Goal: Task Accomplishment & Management: Complete application form

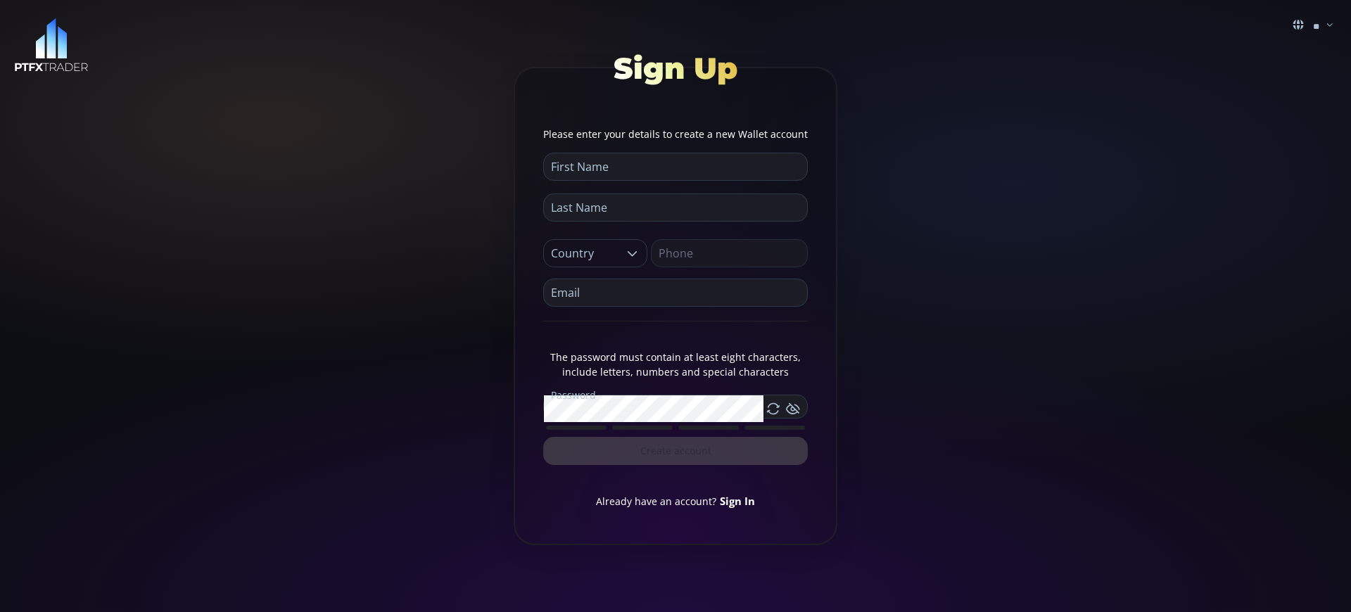
click at [737, 500] on link "Sign In" at bounding box center [737, 501] width 35 height 14
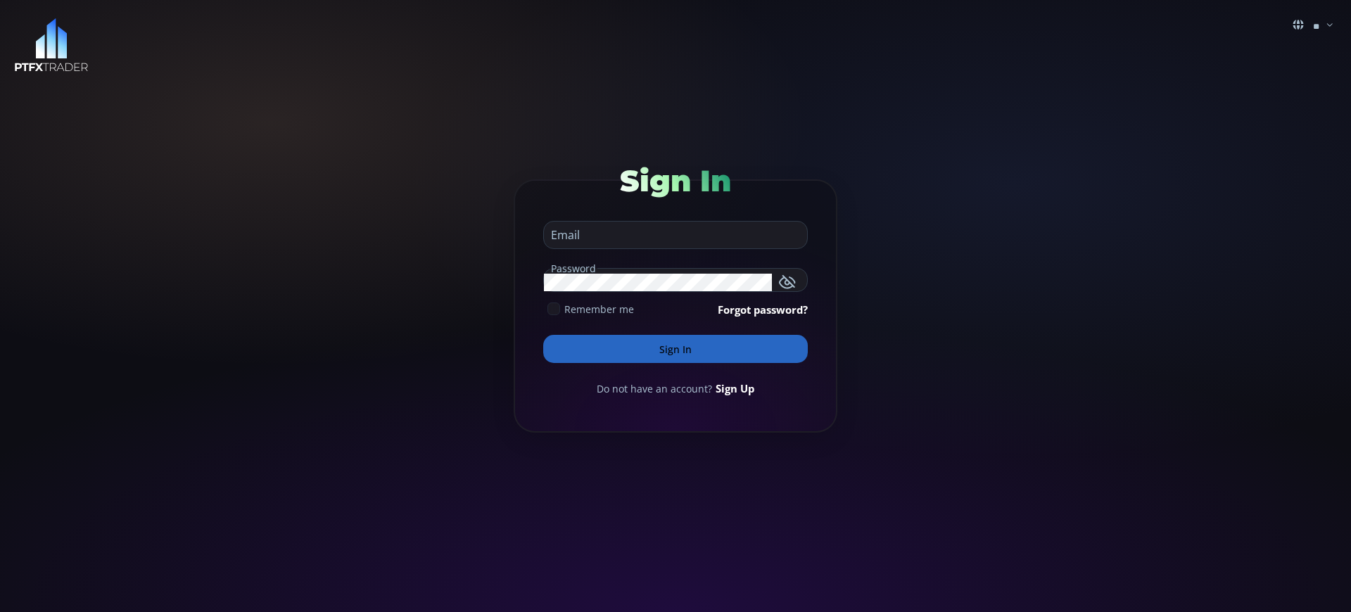
click at [676, 349] on button "Sign In" at bounding box center [675, 349] width 265 height 28
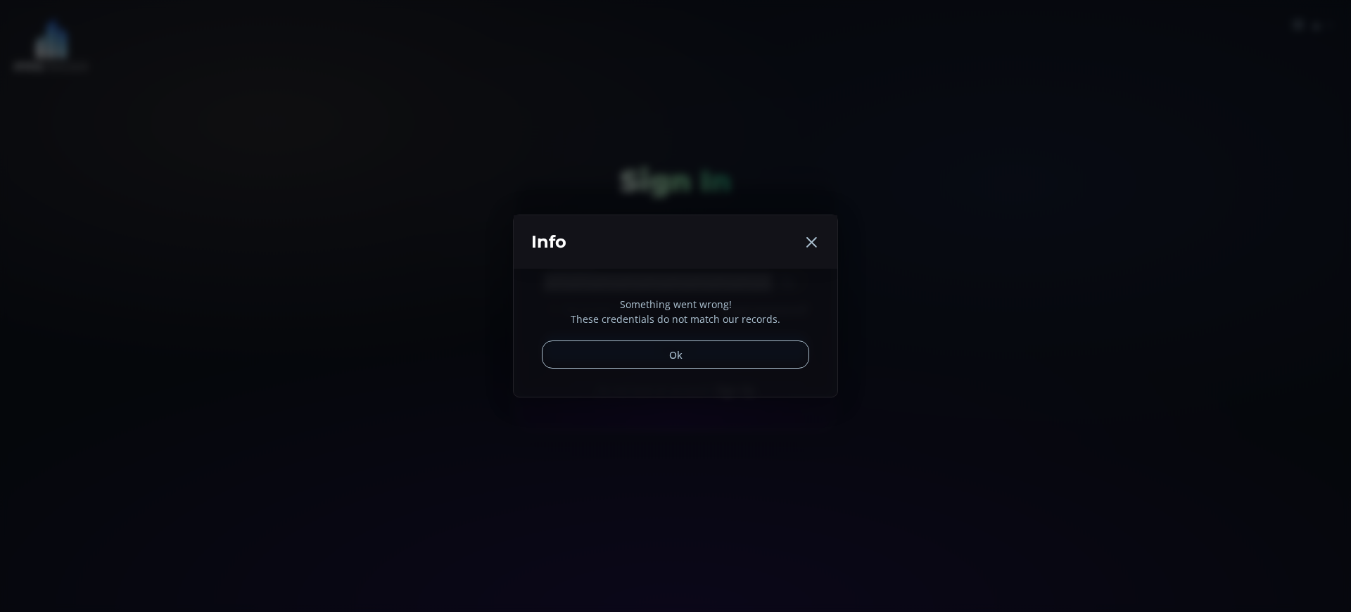
click at [676, 349] on button "Ok" at bounding box center [675, 355] width 267 height 28
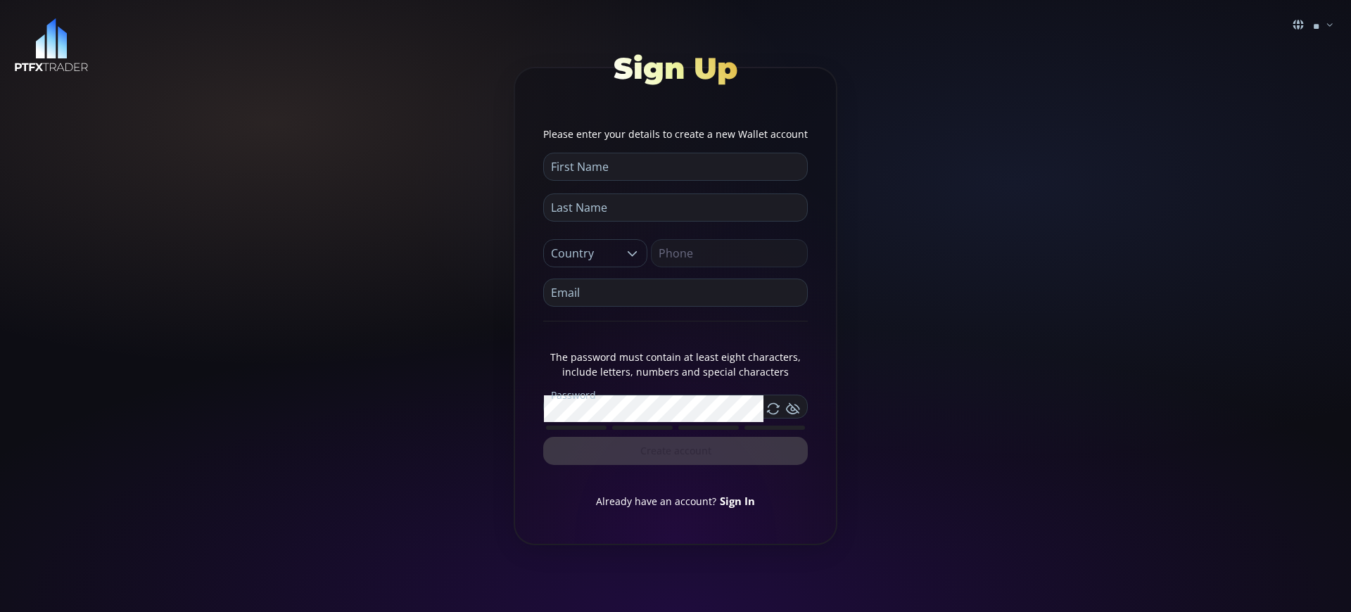
click at [737, 500] on link "Sign In" at bounding box center [737, 501] width 35 height 14
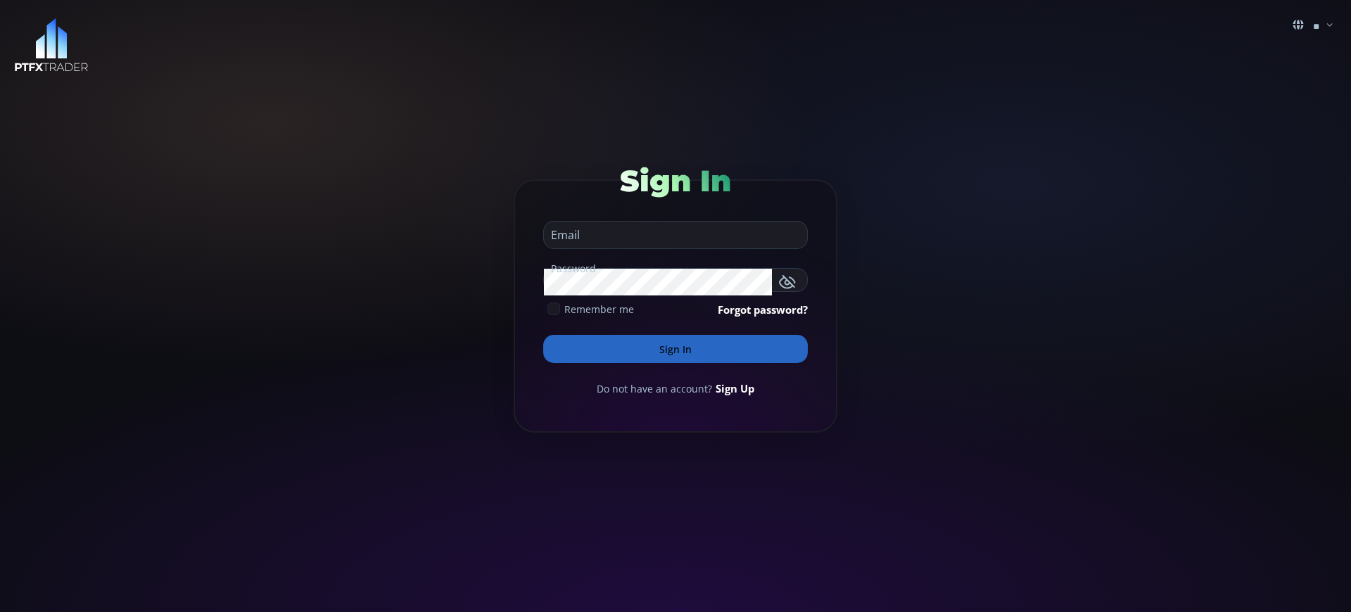
click at [676, 349] on button "Sign In" at bounding box center [675, 349] width 265 height 28
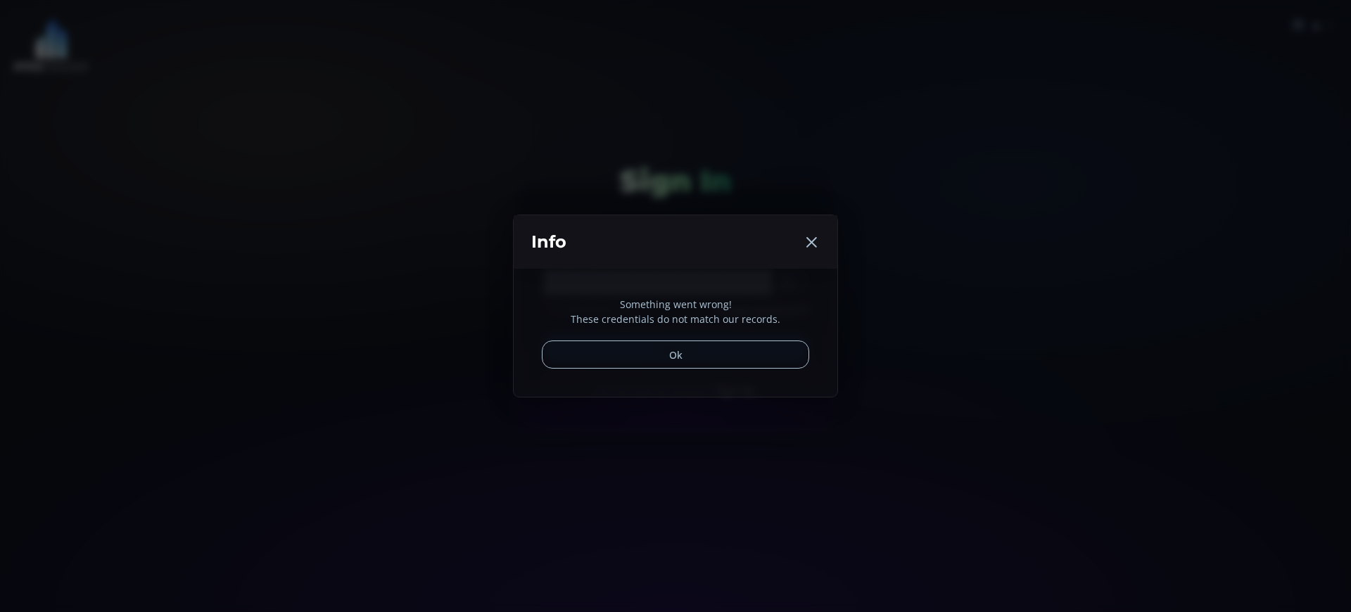
click at [733, 388] on div "Something went wrong! These credentials do not match our records. Ok" at bounding box center [676, 333] width 324 height 128
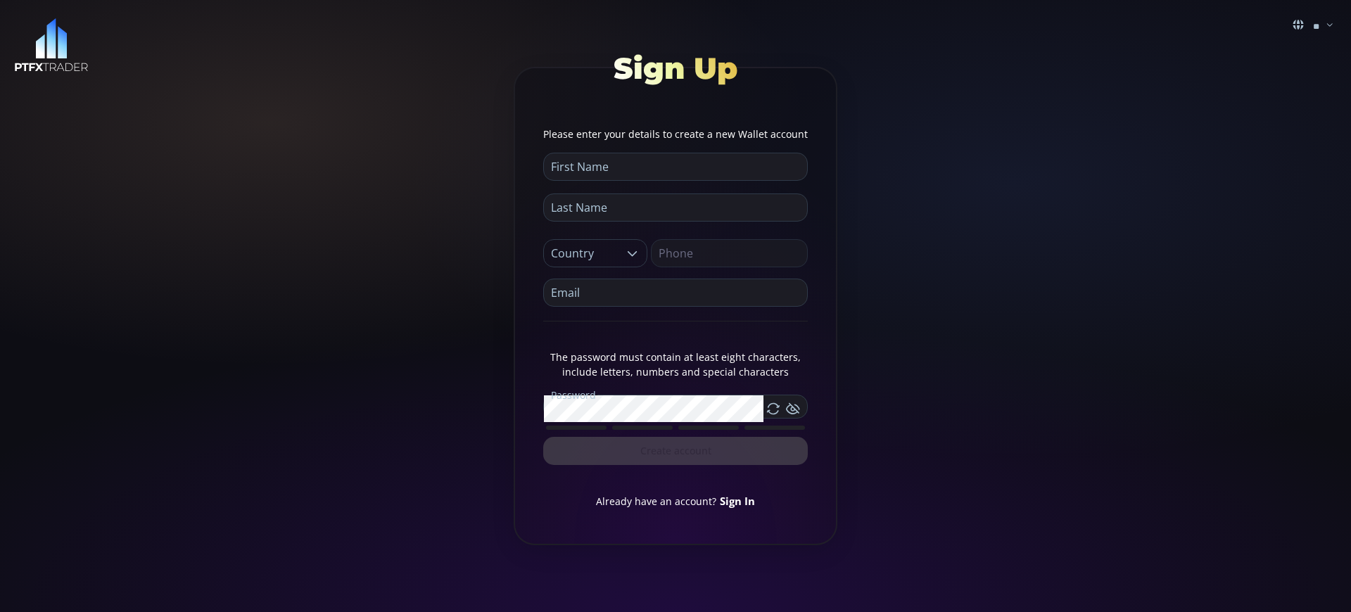
click at [737, 500] on link "Sign In" at bounding box center [737, 501] width 35 height 14
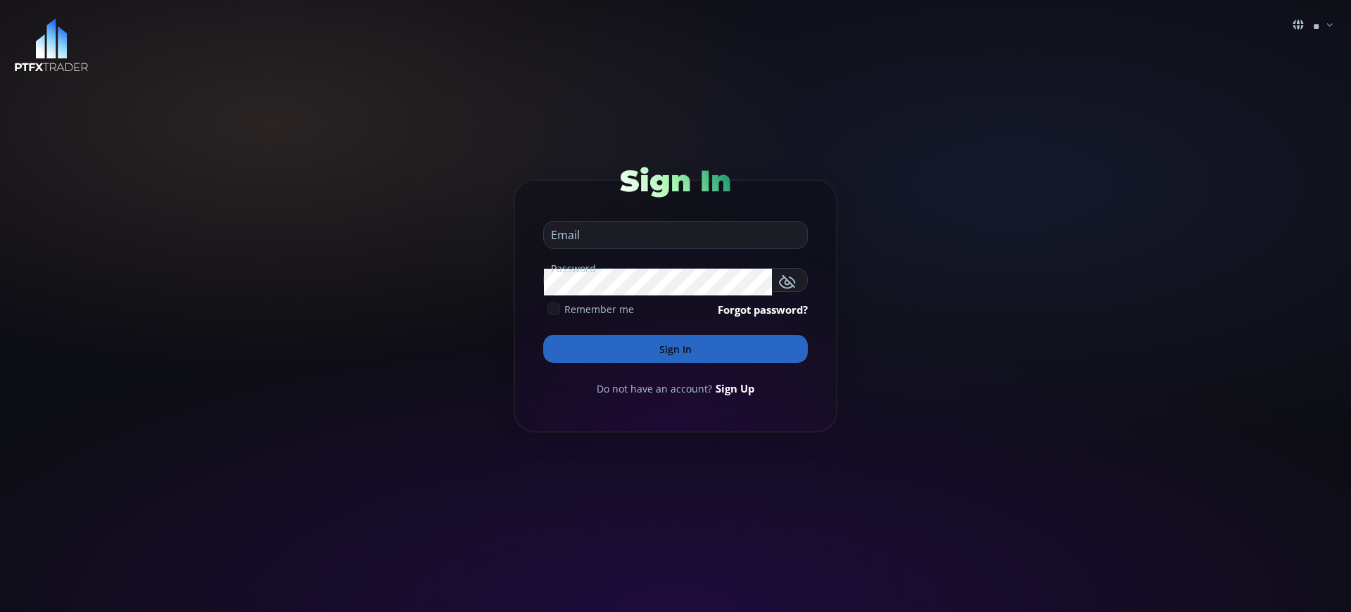
click at [676, 349] on button "Sign In" at bounding box center [675, 349] width 265 height 28
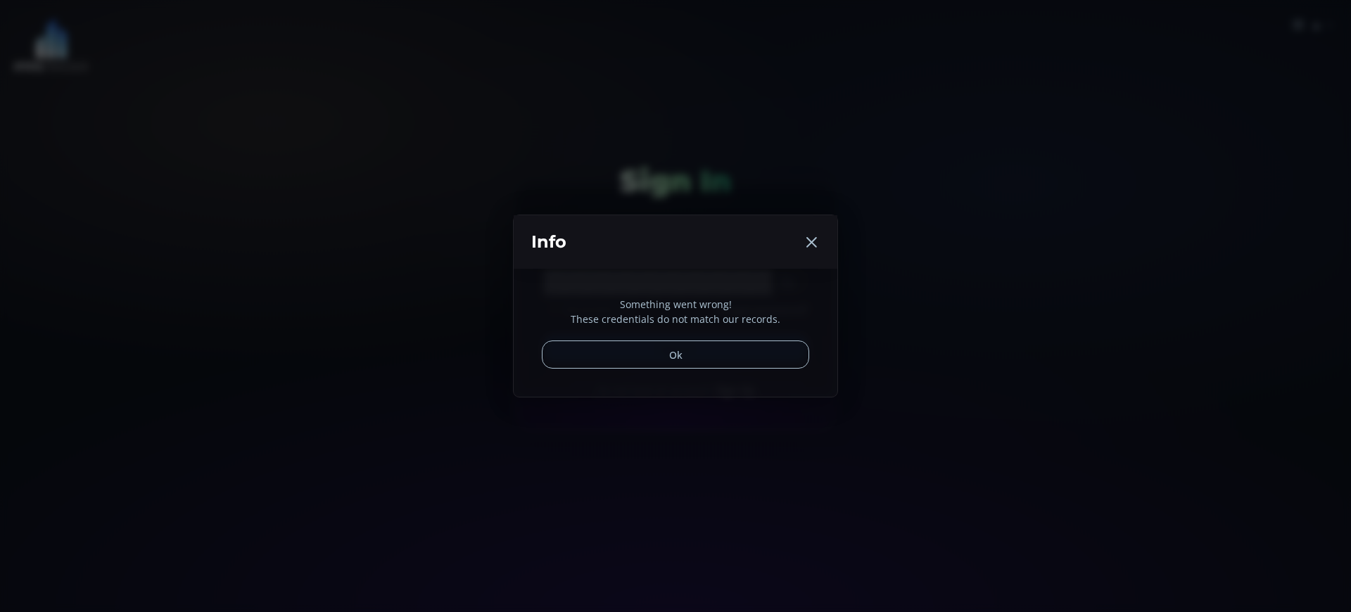
click at [733, 388] on div "Something went wrong! These credentials do not match our records. Ok" at bounding box center [676, 333] width 324 height 128
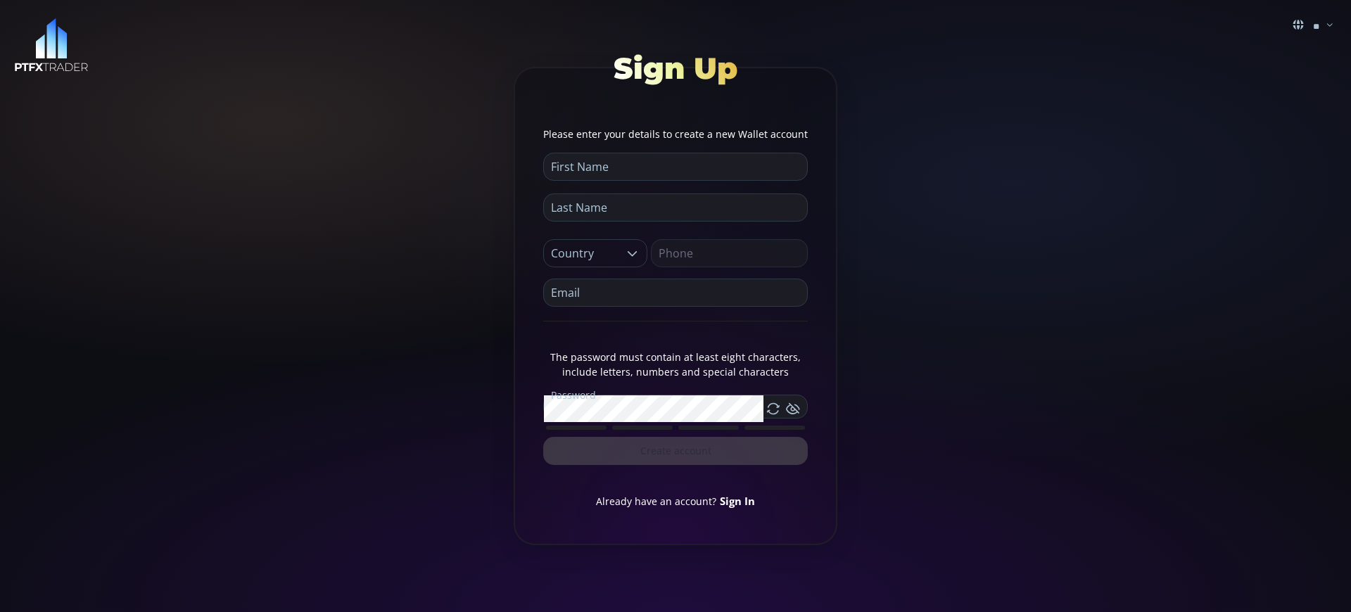
click at [737, 500] on link "Sign In" at bounding box center [737, 501] width 35 height 14
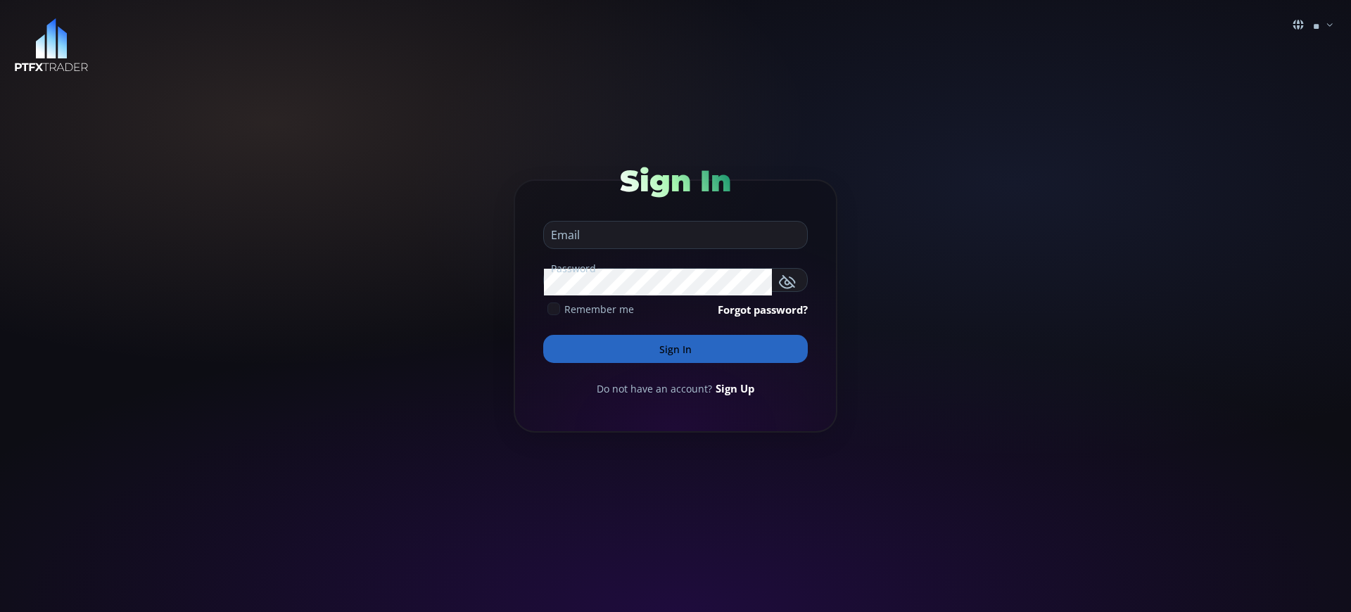
click at [676, 349] on button "Sign In" at bounding box center [675, 349] width 265 height 28
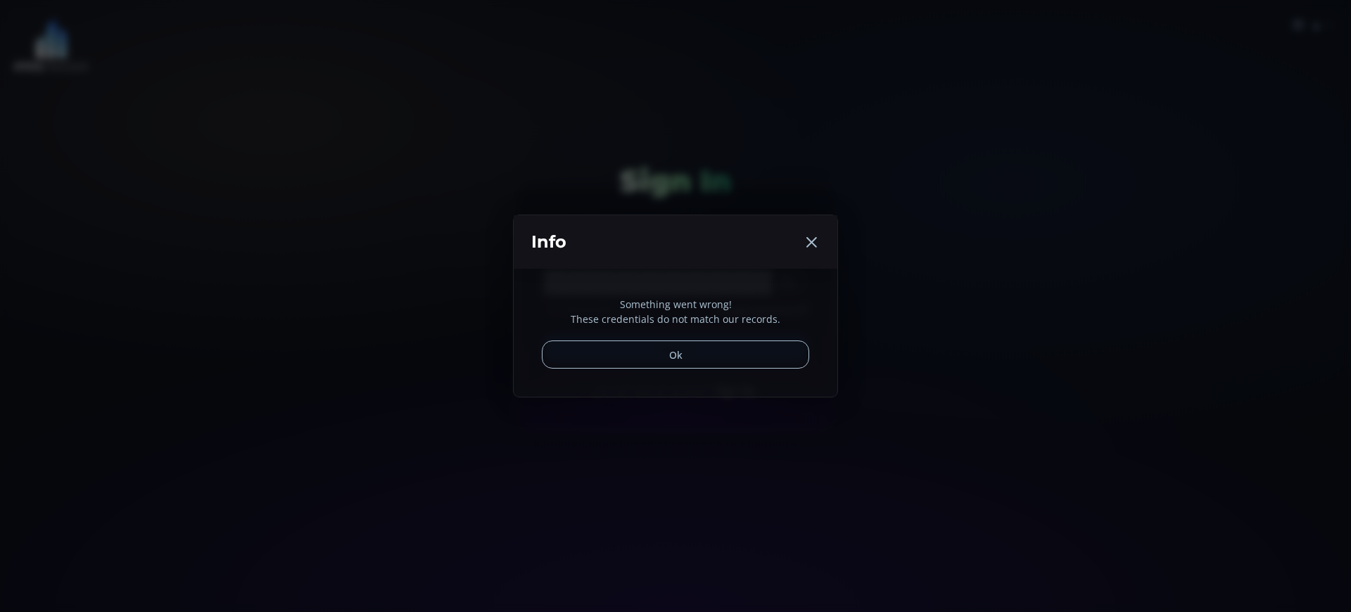
click at [676, 304] on p "Something went wrong!" at bounding box center [675, 304] width 267 height 15
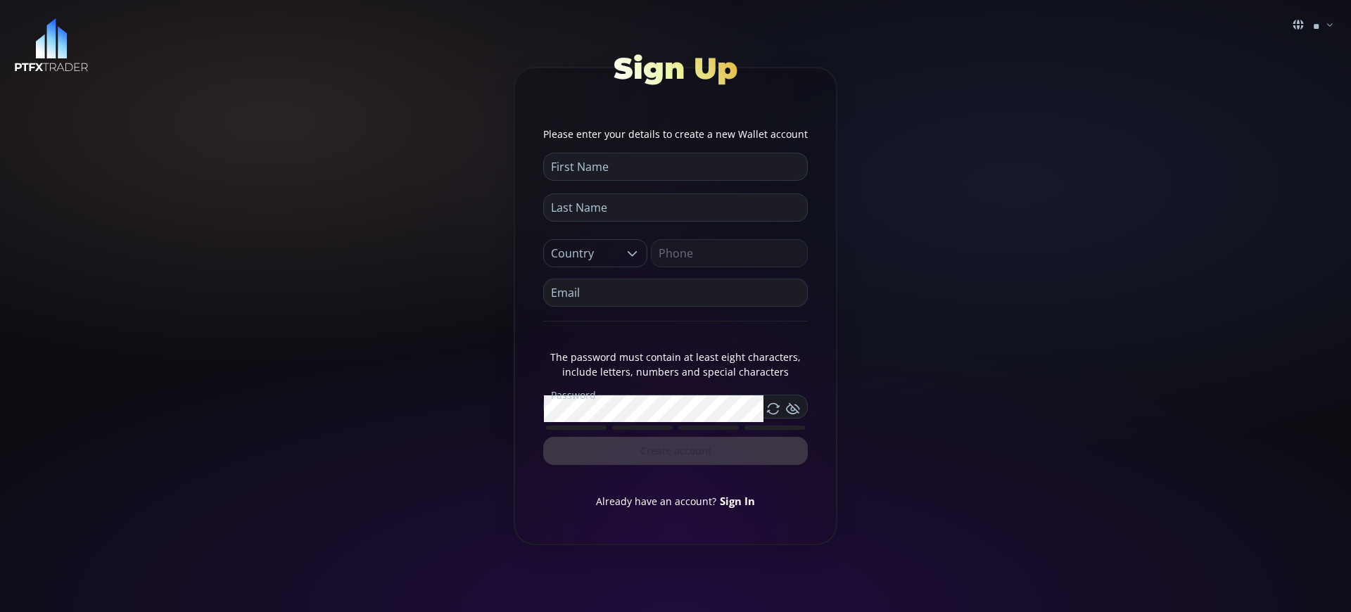
click at [737, 500] on link "Sign In" at bounding box center [737, 501] width 35 height 14
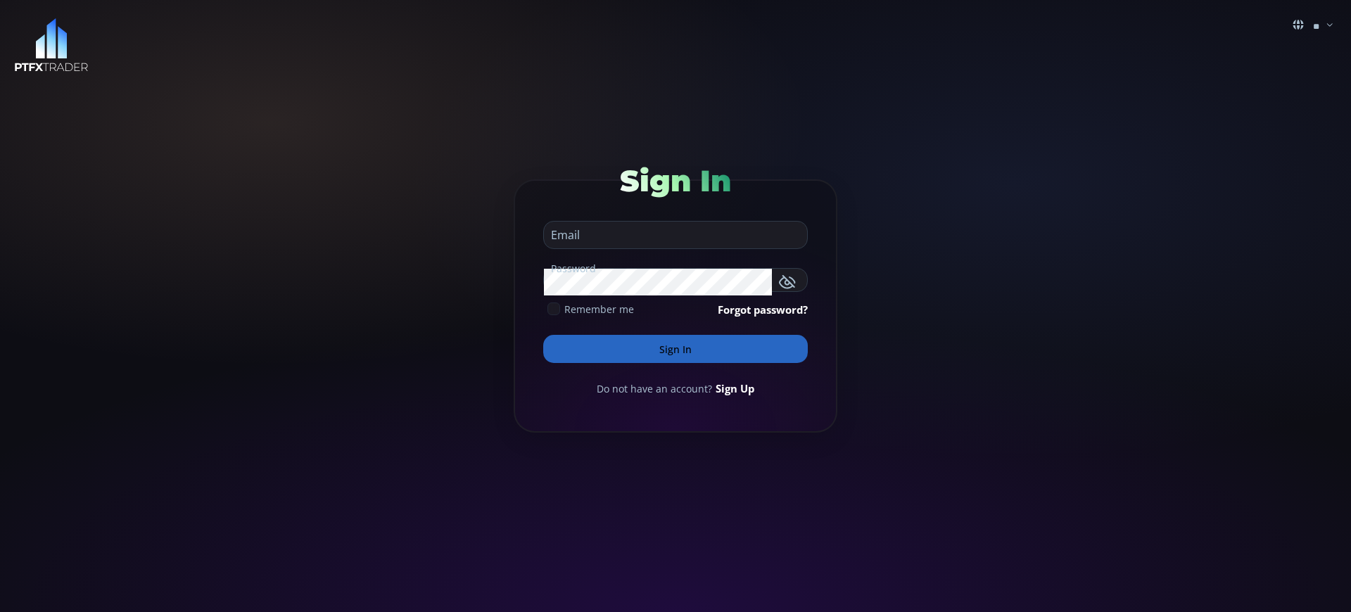
click at [676, 349] on button "Sign In" at bounding box center [675, 349] width 265 height 28
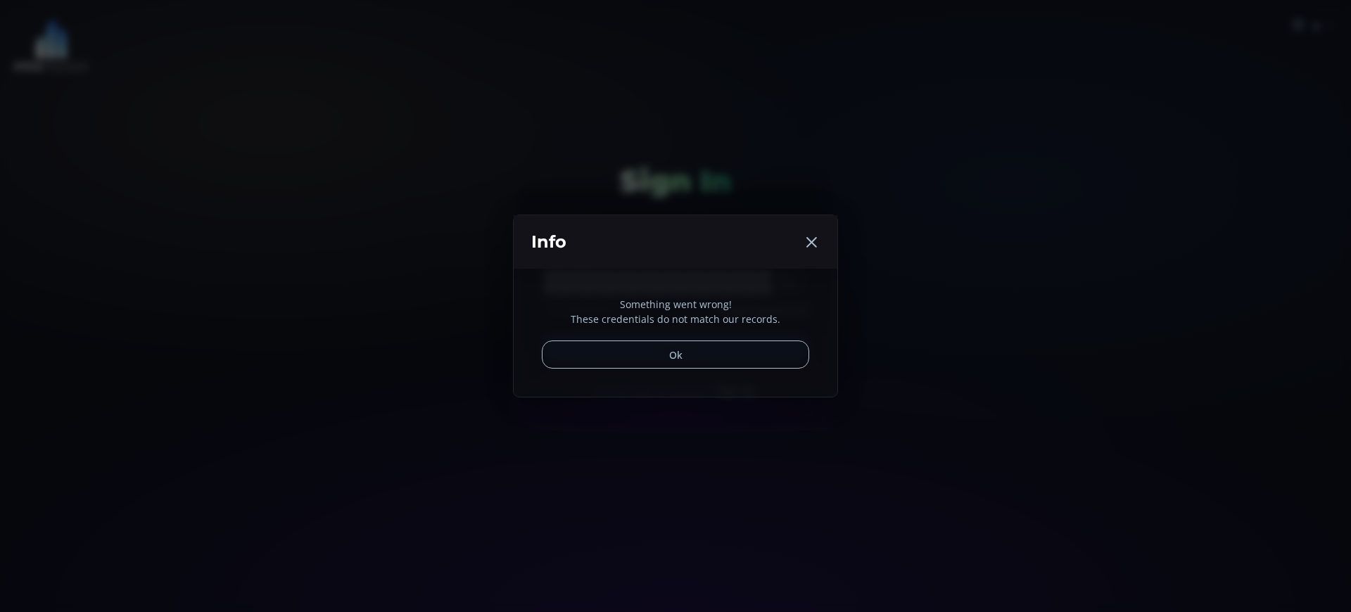
click at [733, 388] on div "Something went wrong! These credentials do not match our records. Ok" at bounding box center [676, 333] width 324 height 128
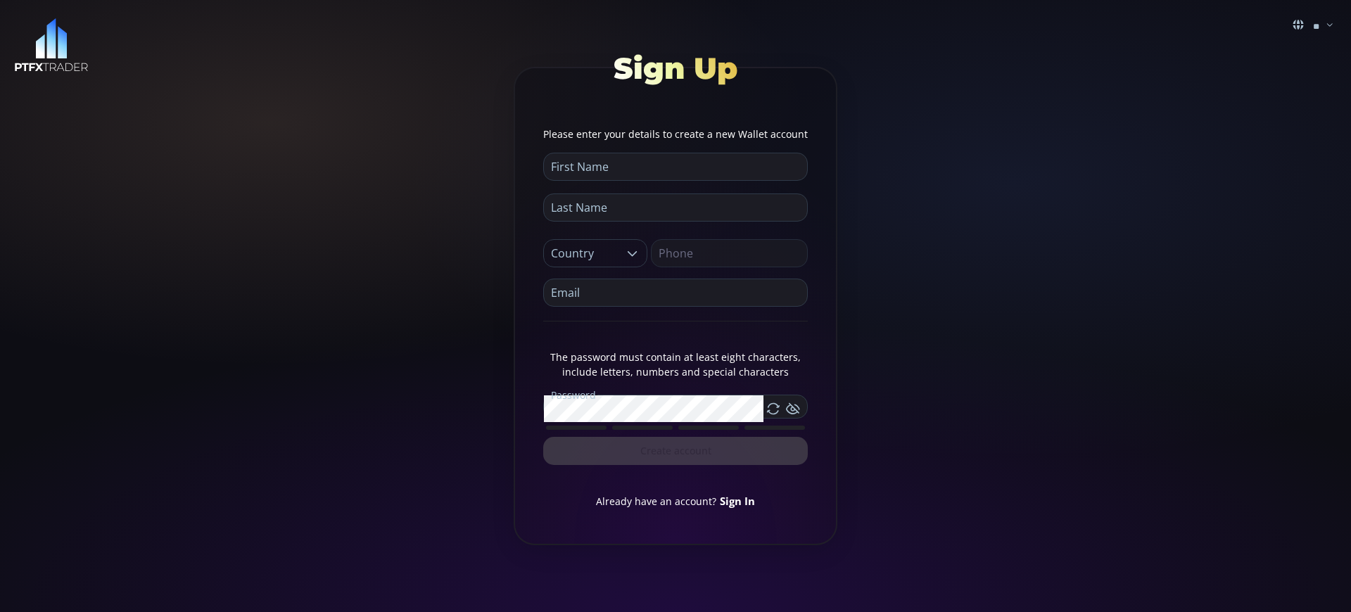
click at [737, 500] on link "Sign In" at bounding box center [737, 501] width 35 height 14
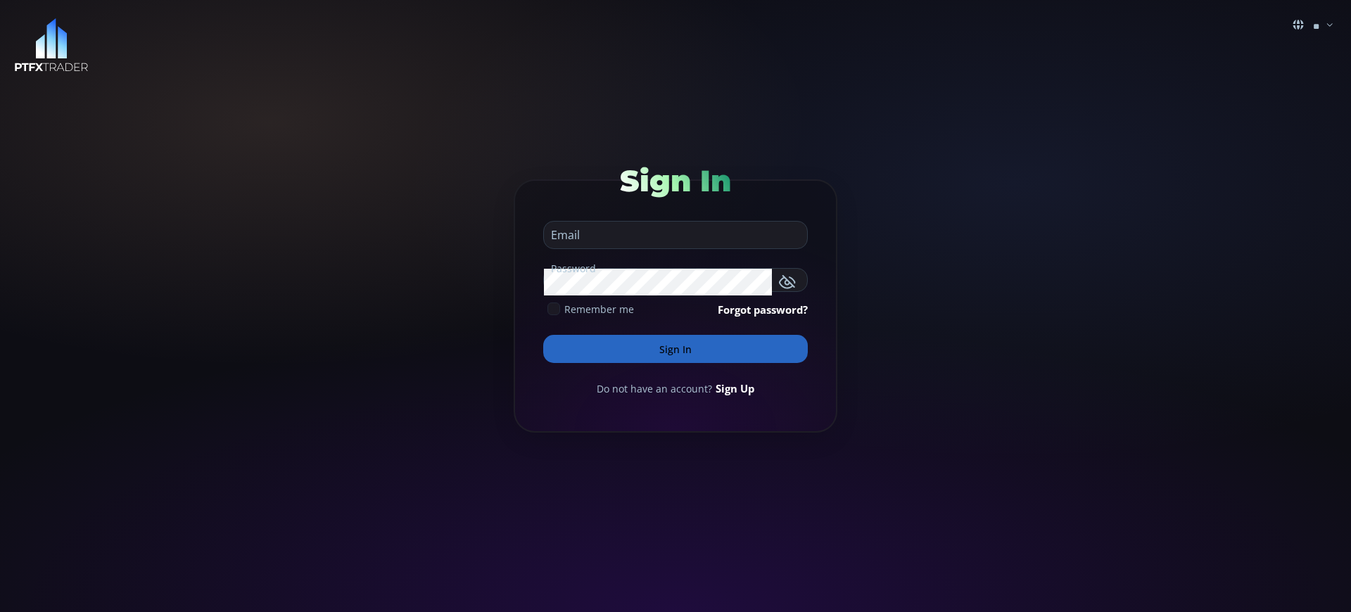
click at [676, 349] on button "Sign In" at bounding box center [675, 349] width 265 height 28
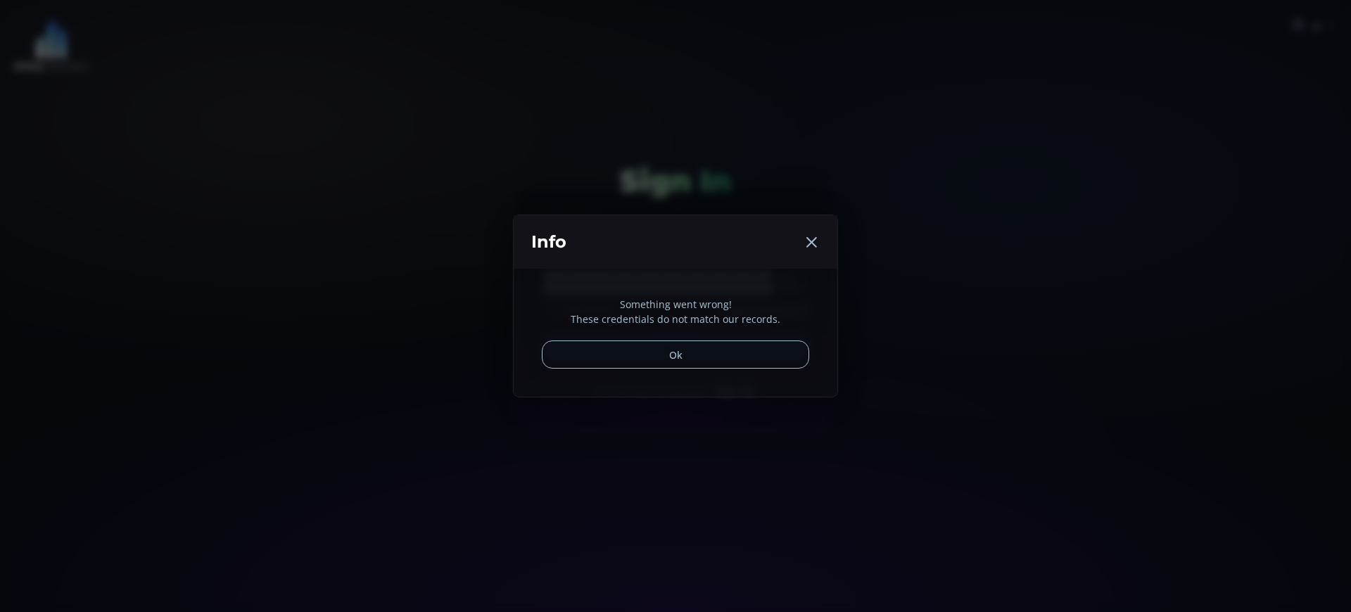
click at [676, 355] on button "Ok" at bounding box center [675, 355] width 267 height 28
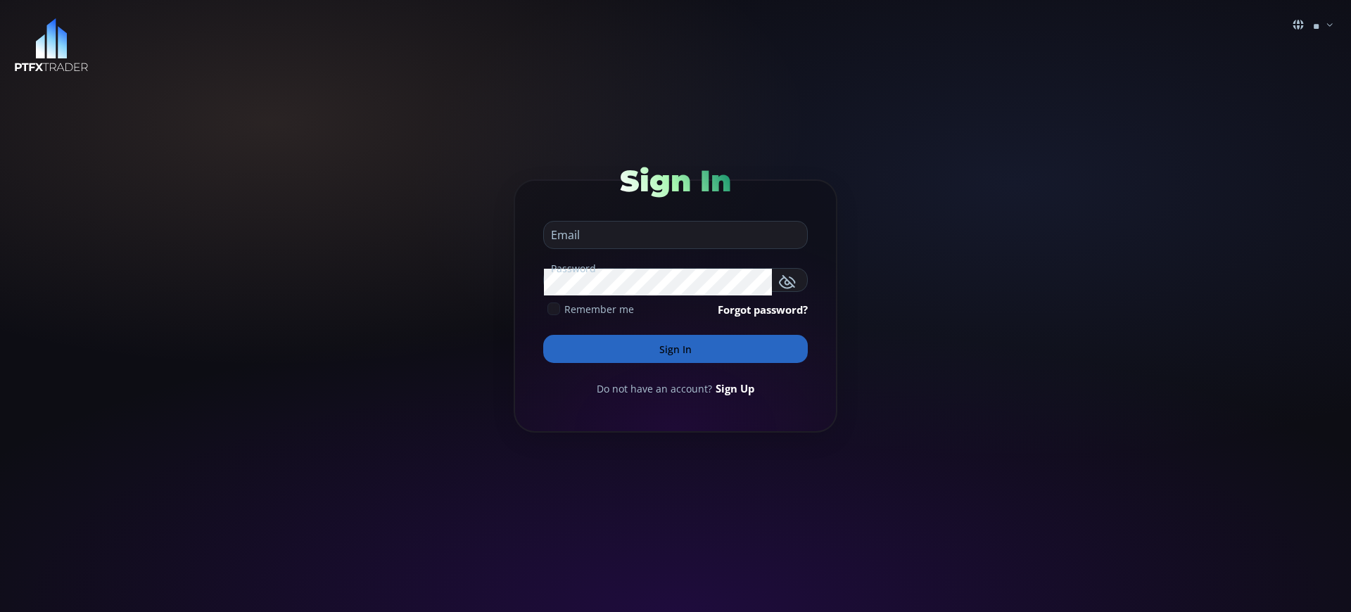
click at [676, 349] on button "Sign In" at bounding box center [675, 349] width 265 height 28
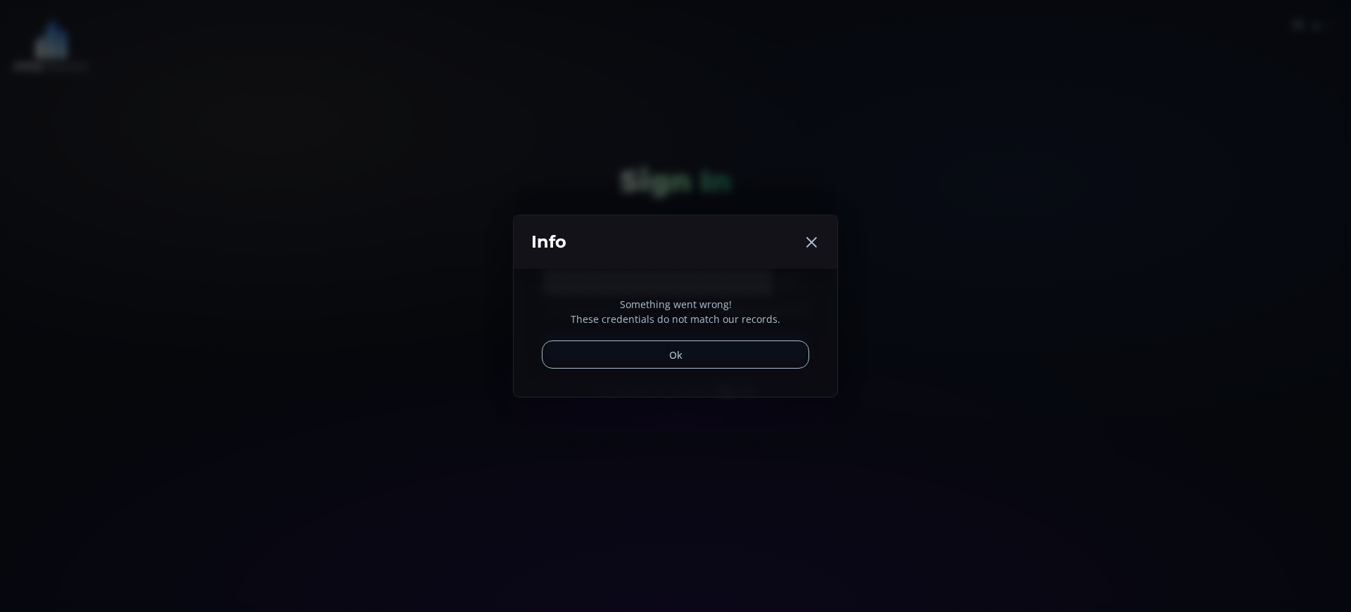
click at [676, 304] on p "Something went wrong!" at bounding box center [675, 304] width 267 height 15
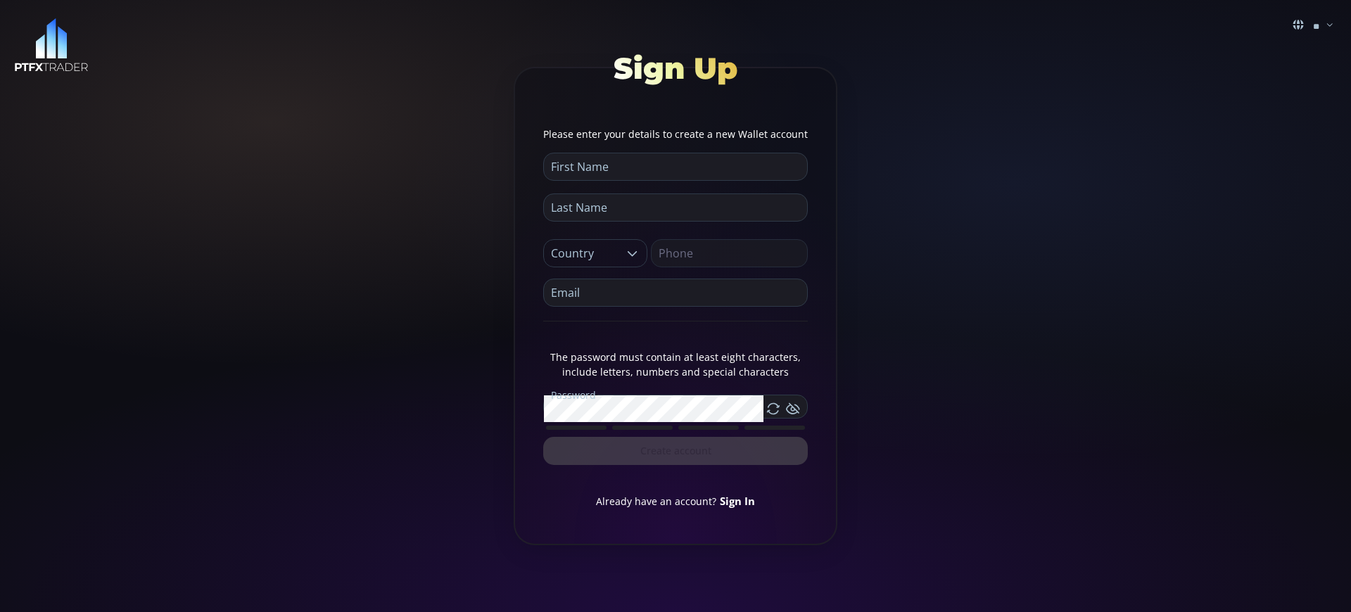
click at [737, 500] on link "Sign In" at bounding box center [737, 501] width 35 height 14
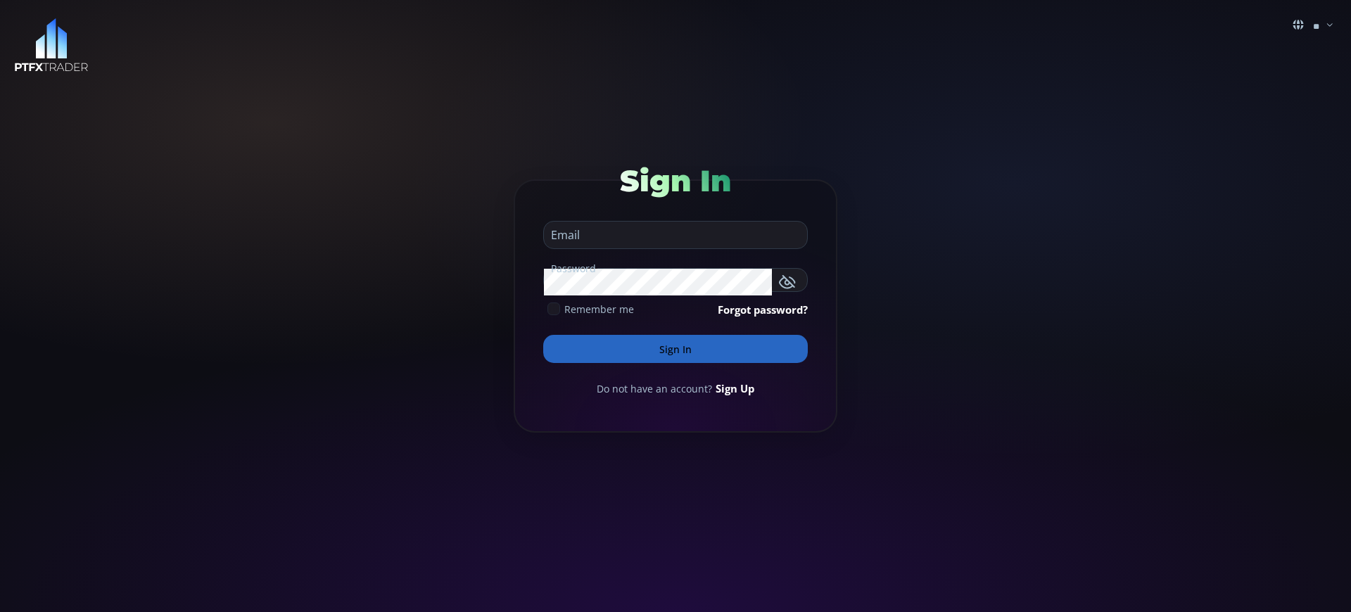
click at [676, 349] on button "Sign In" at bounding box center [675, 349] width 265 height 28
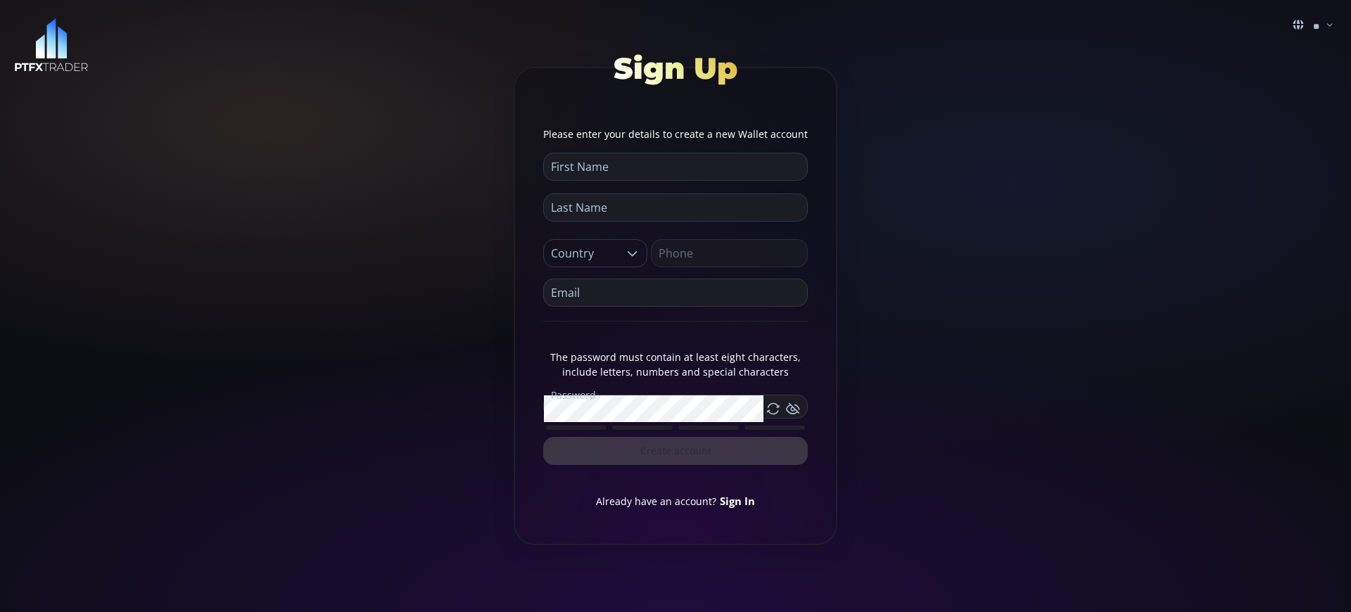
click at [737, 500] on link "Sign In" at bounding box center [737, 501] width 35 height 14
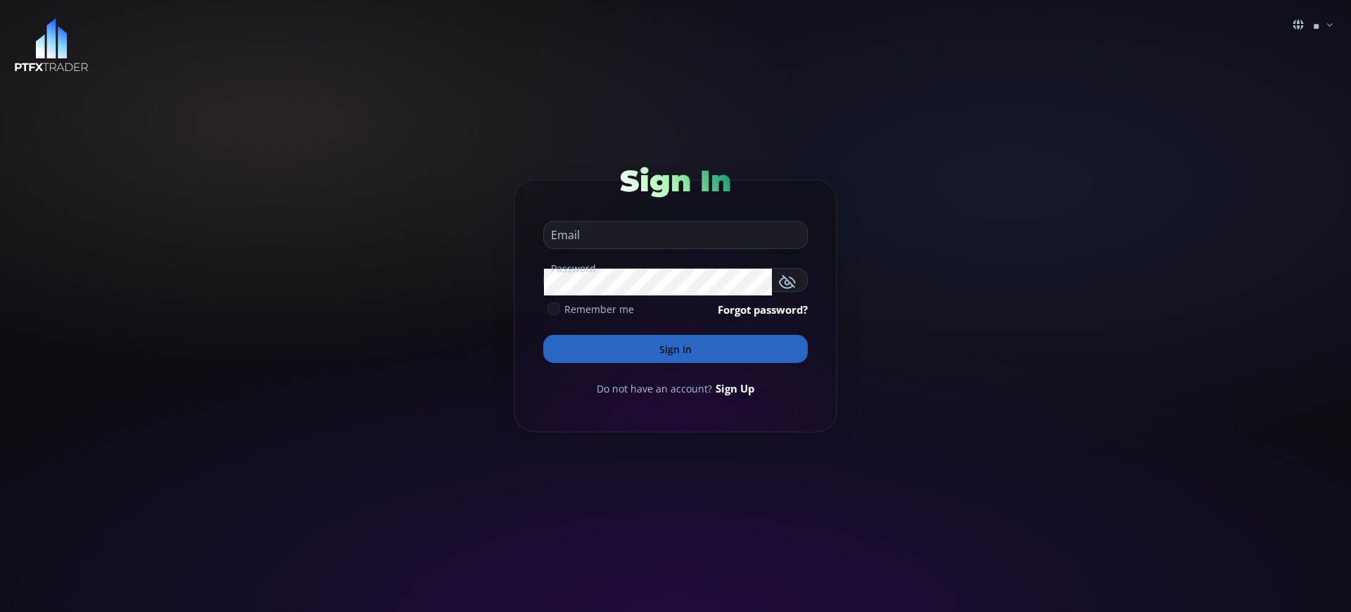
click at [676, 349] on button "Sign In" at bounding box center [675, 349] width 265 height 28
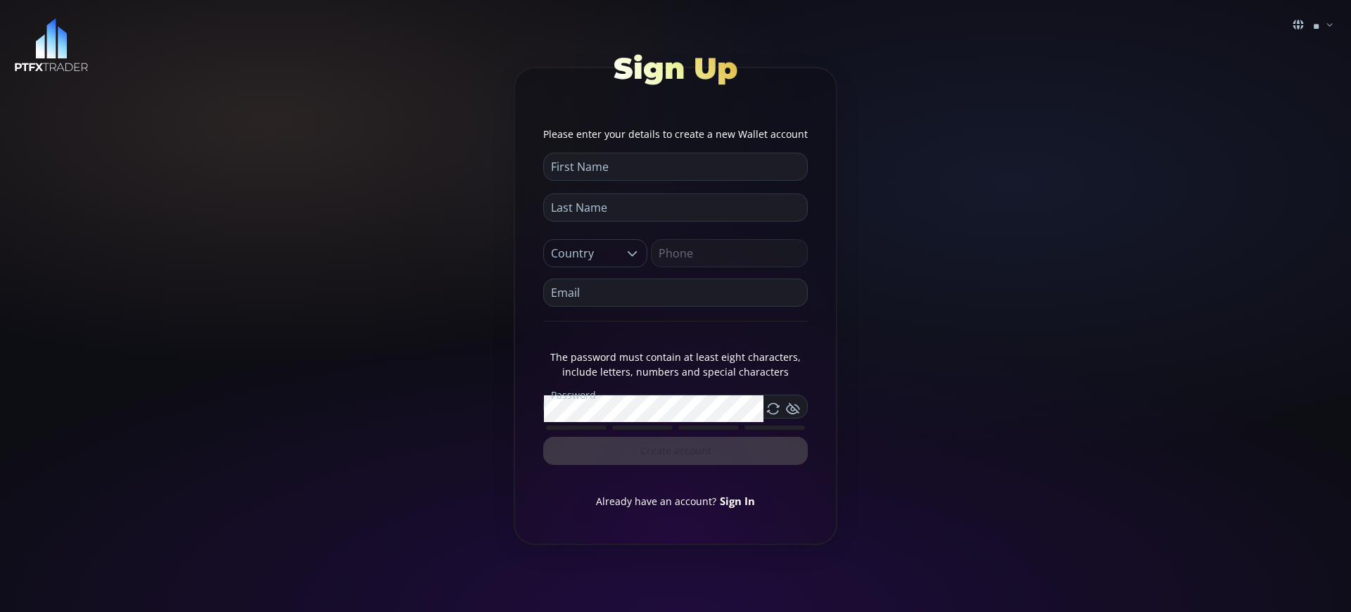
click at [737, 500] on link "Sign In" at bounding box center [737, 501] width 35 height 14
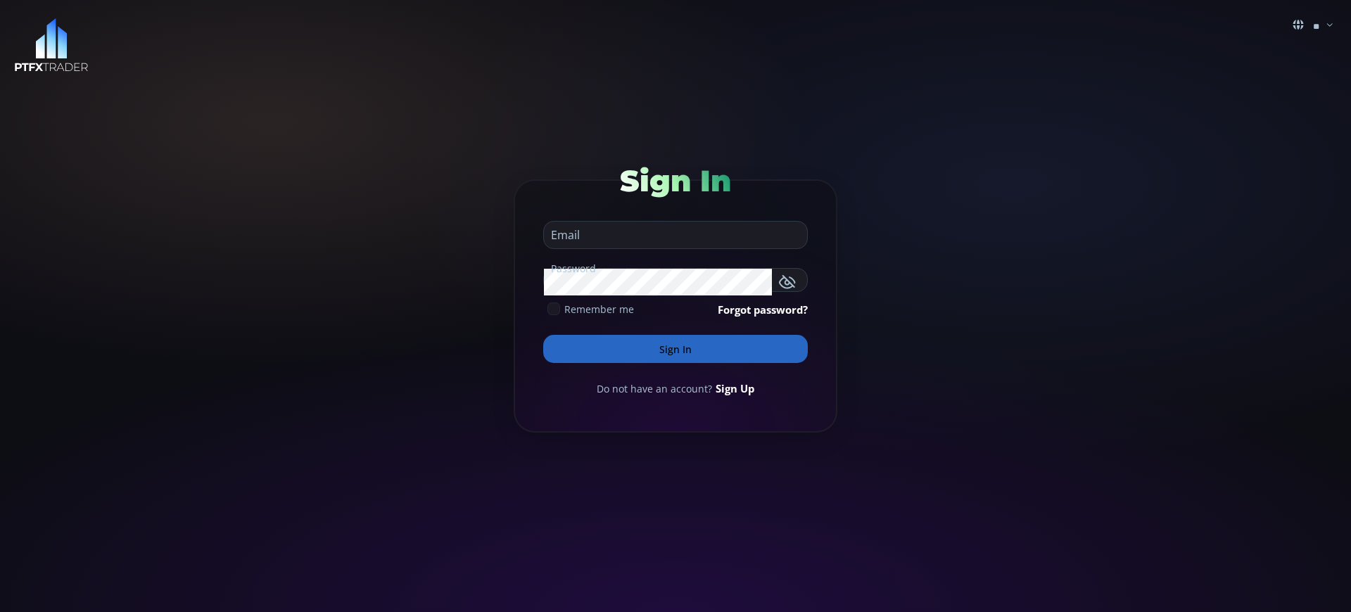
click at [676, 349] on button "Sign In" at bounding box center [675, 349] width 265 height 28
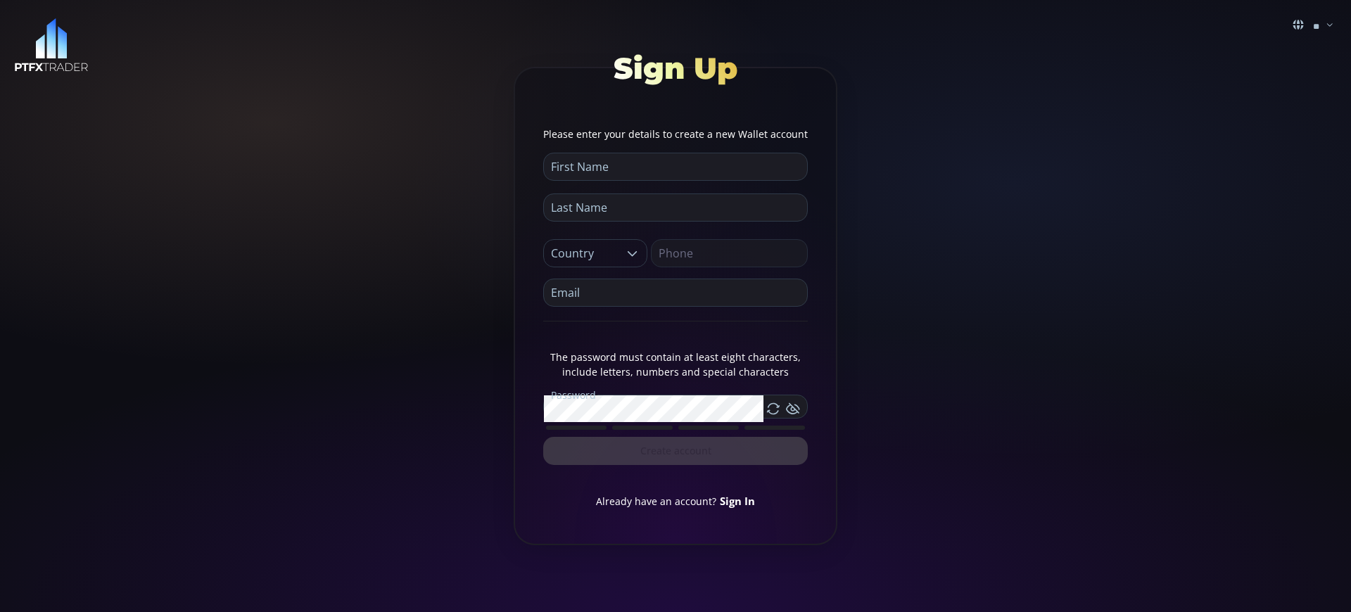
click at [737, 500] on link "Sign In" at bounding box center [737, 501] width 35 height 14
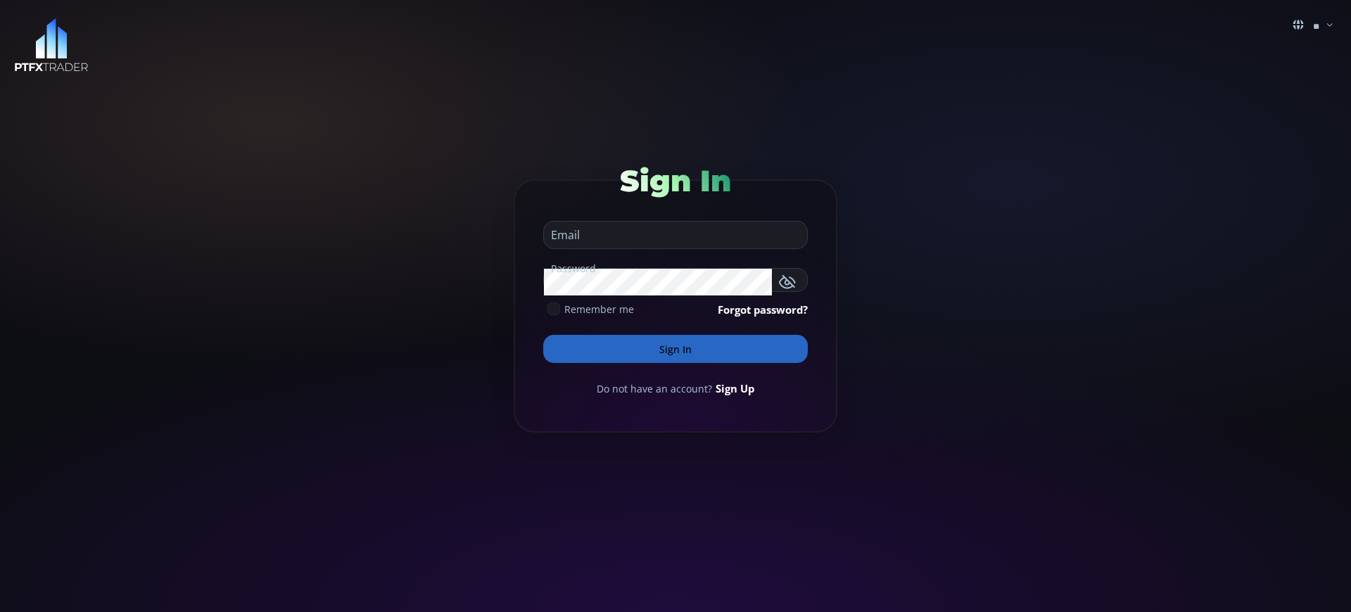
click at [676, 349] on button "Sign In" at bounding box center [675, 349] width 265 height 28
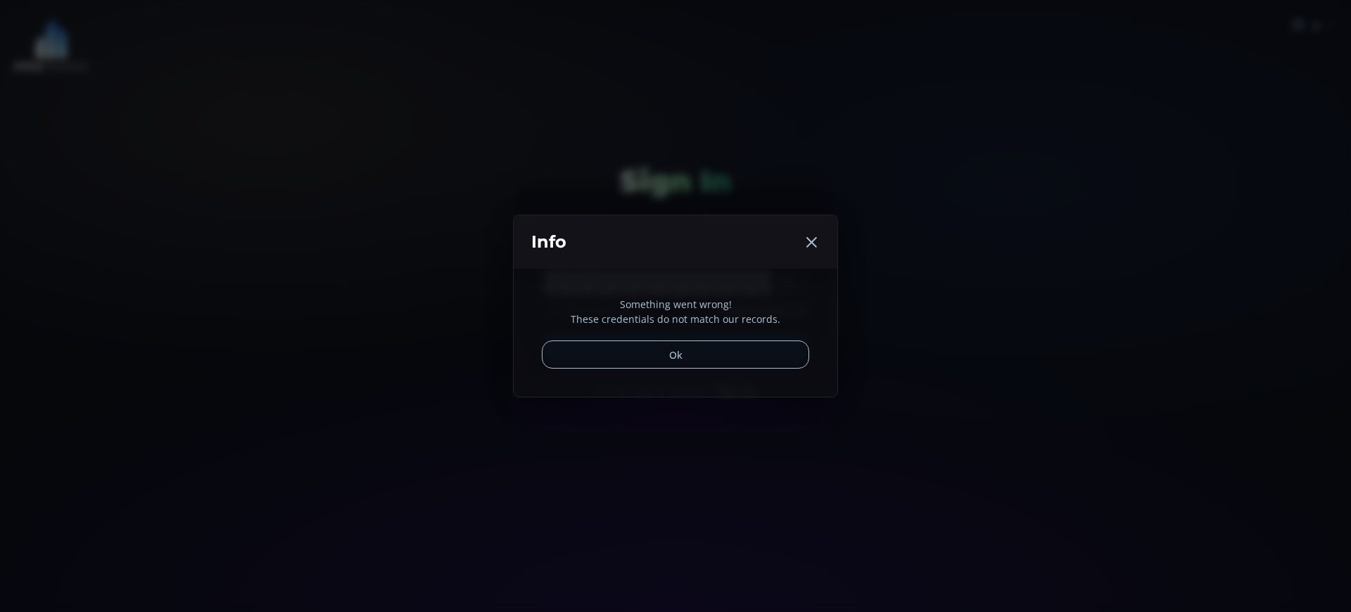
click at [676, 355] on button "Ok" at bounding box center [675, 355] width 267 height 28
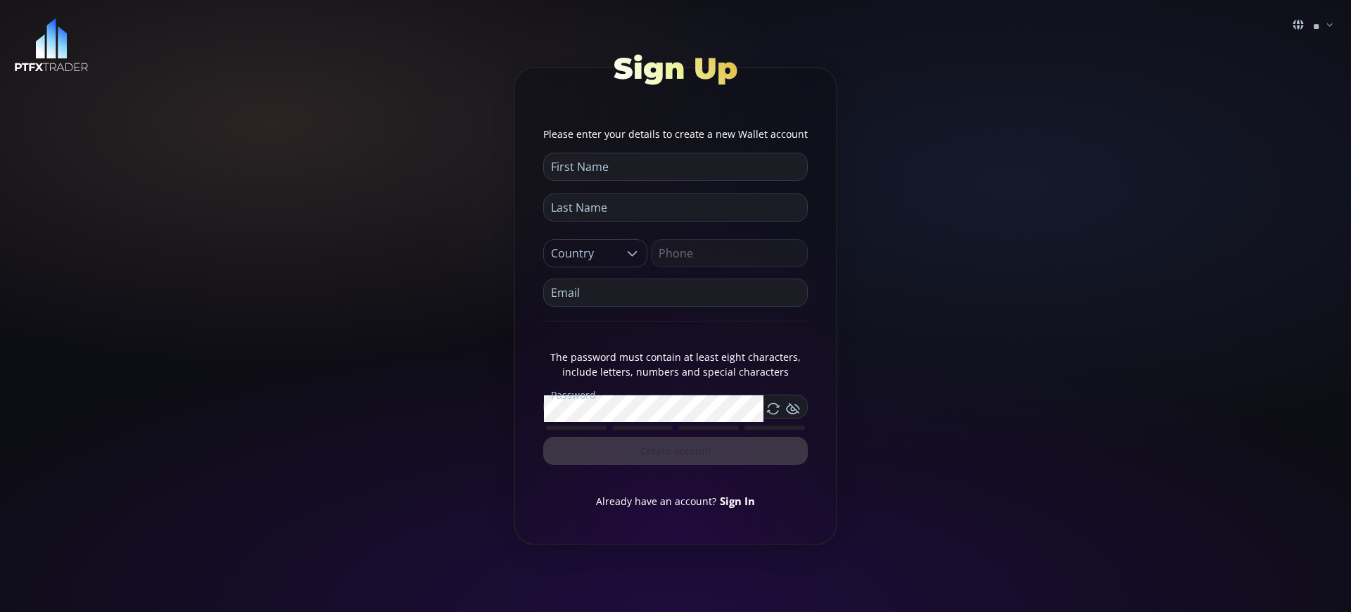
click at [737, 500] on link "Sign In" at bounding box center [737, 501] width 35 height 14
